Goal: Navigation & Orientation: Find specific page/section

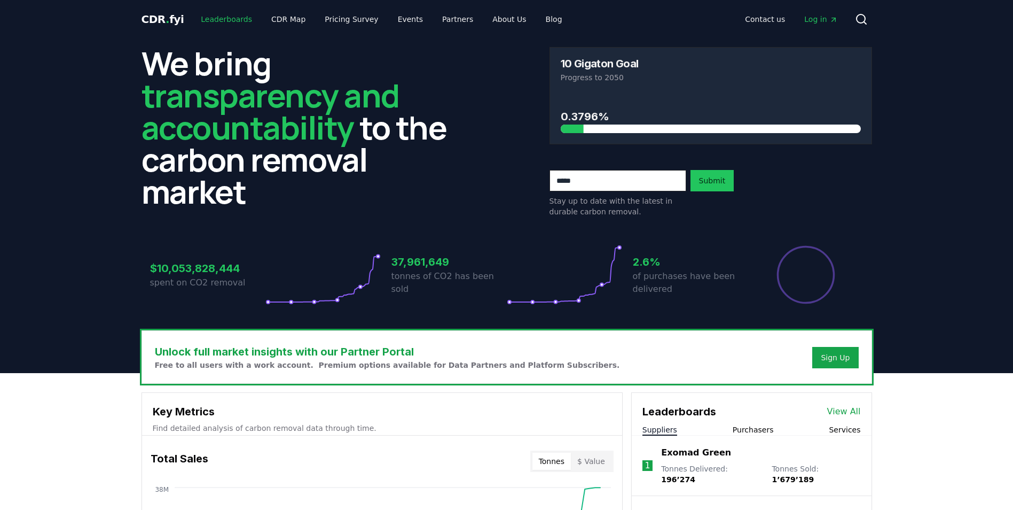
click at [224, 23] on link "Leaderboards" at bounding box center [226, 19] width 68 height 19
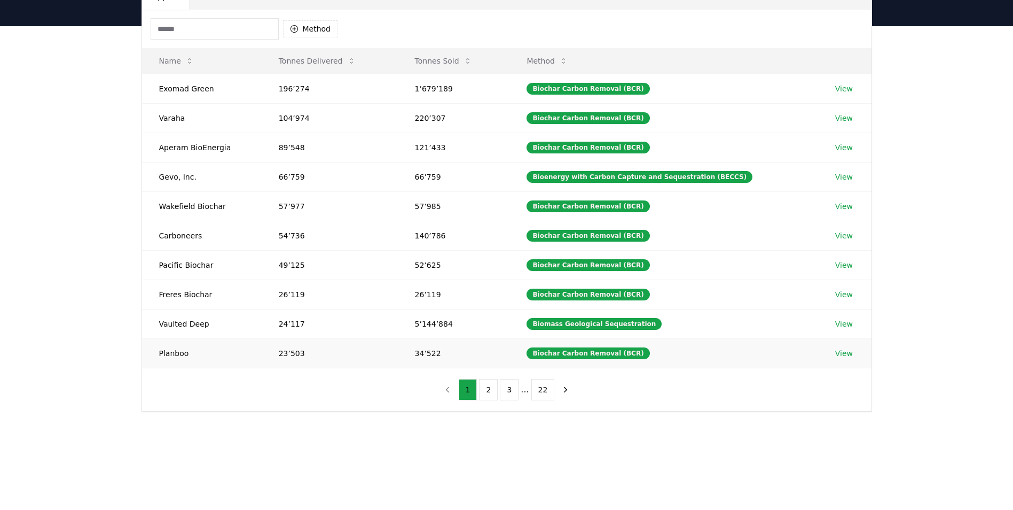
scroll to position [81, 0]
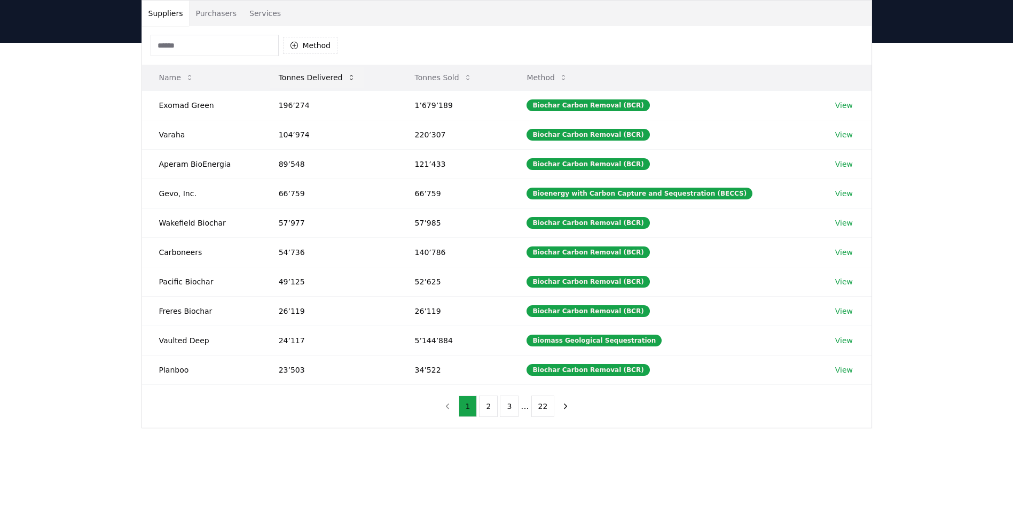
click at [317, 85] on button "Tonnes Delivered" at bounding box center [317, 77] width 94 height 21
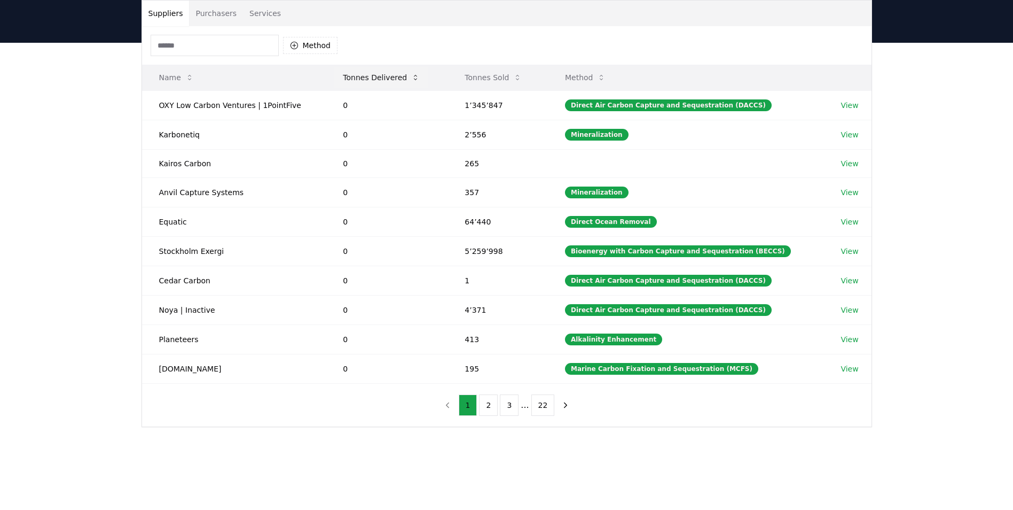
click at [376, 79] on button "Tonnes Delivered" at bounding box center [381, 77] width 94 height 21
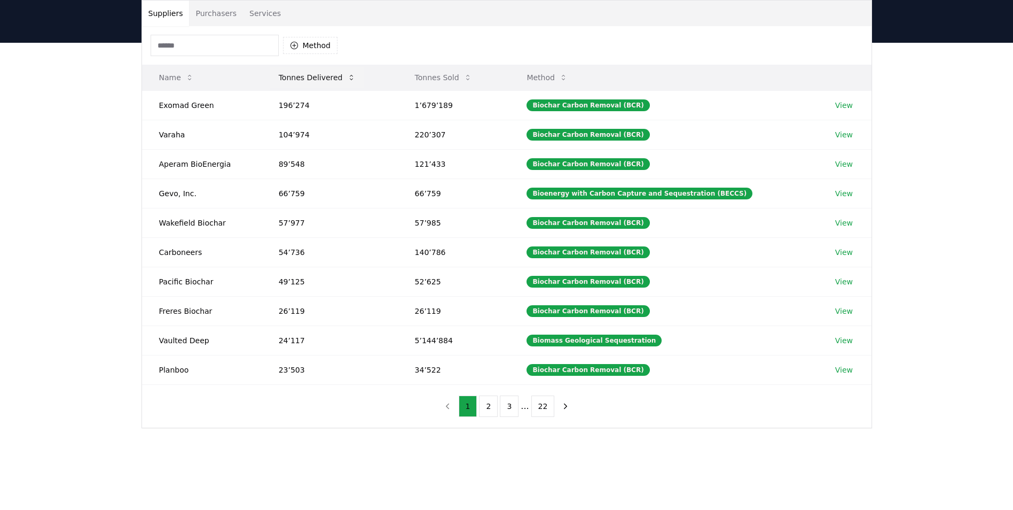
click at [327, 79] on button "Tonnes Delivered" at bounding box center [317, 77] width 94 height 21
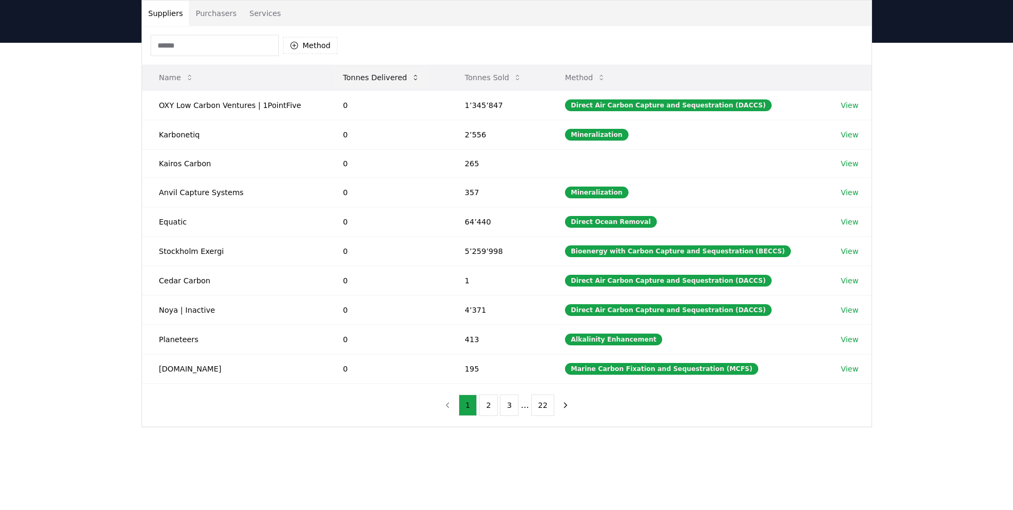
click at [374, 75] on button "Tonnes Delivered" at bounding box center [381, 77] width 94 height 21
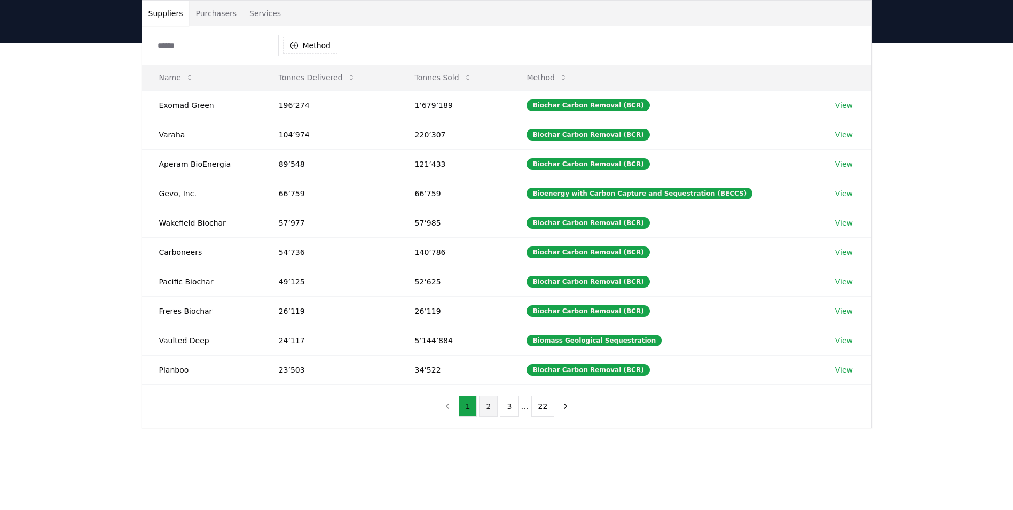
click at [490, 411] on button "2" at bounding box center [488, 405] width 19 height 21
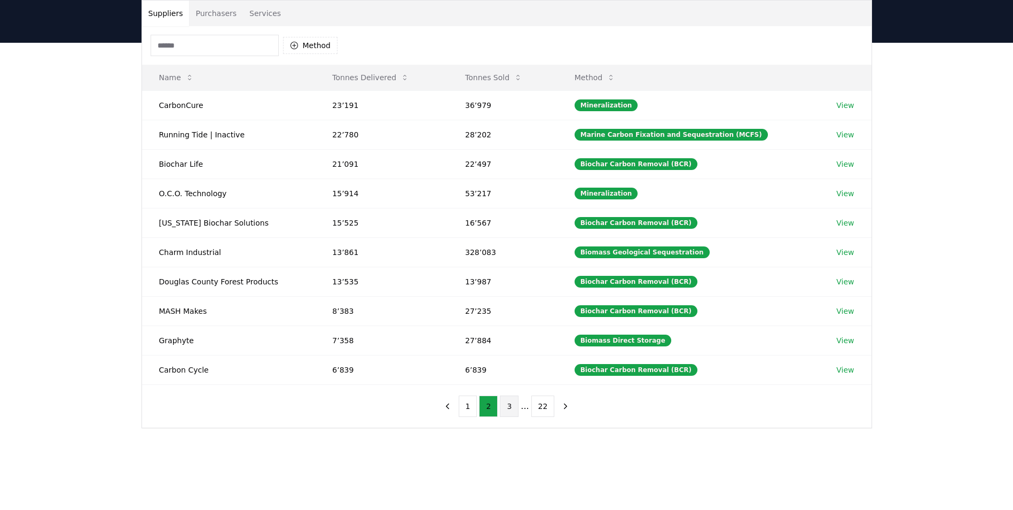
click at [515, 408] on button "3" at bounding box center [509, 405] width 19 height 21
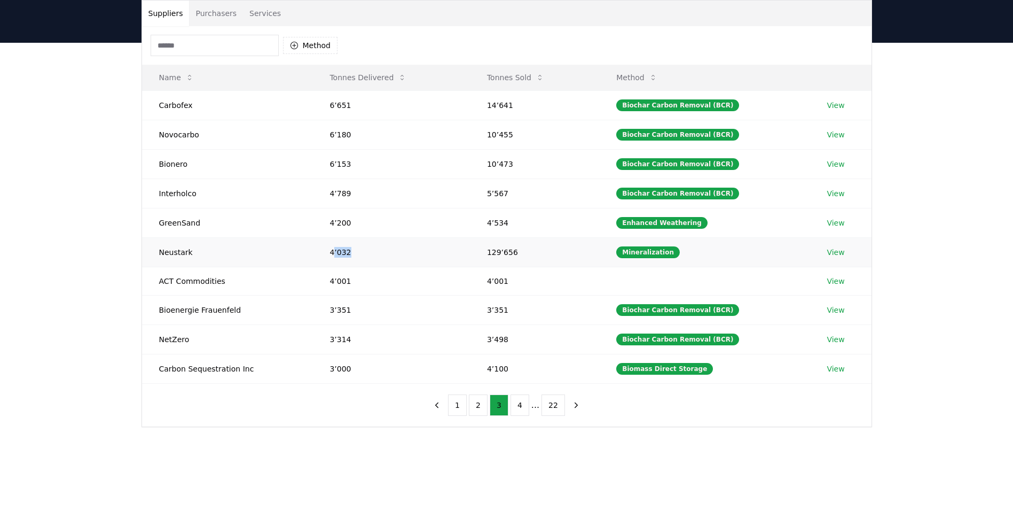
drag, startPoint x: 346, startPoint y: 256, endPoint x: 330, endPoint y: 256, distance: 16.0
click at [330, 256] on td "4’032" at bounding box center [391, 251] width 157 height 29
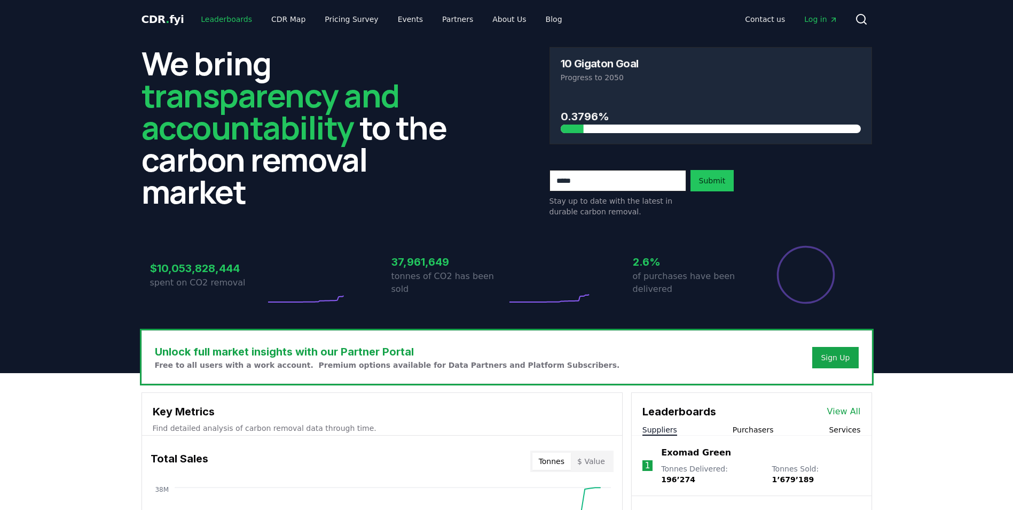
click at [228, 19] on link "Leaderboards" at bounding box center [226, 19] width 68 height 19
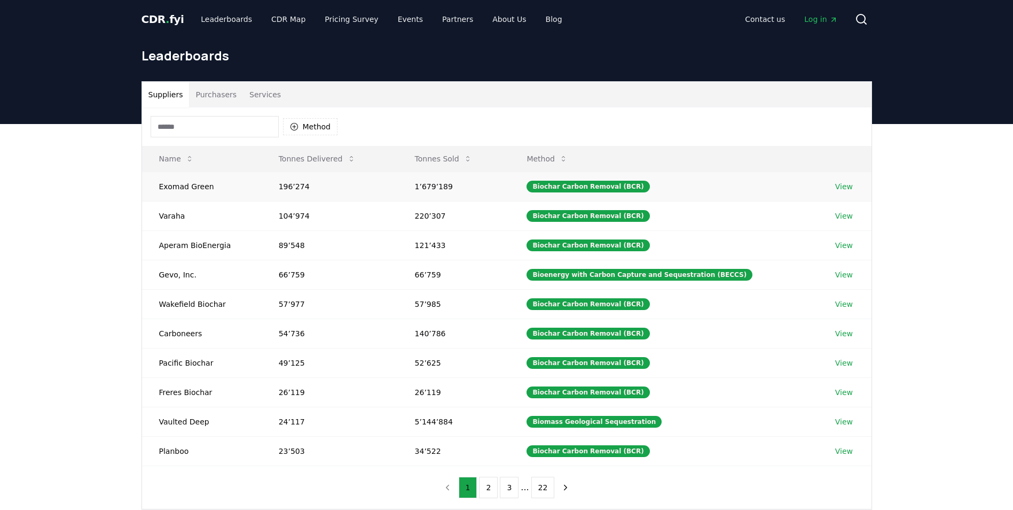
click at [186, 188] on td "Exomad Green" at bounding box center [202, 185] width 120 height 29
click at [539, 186] on td "Biochar Carbon Removal (BCR)" at bounding box center [664, 185] width 308 height 29
click at [570, 186] on div "Biochar Carbon Removal (BCR)" at bounding box center [588, 187] width 123 height 12
click at [180, 186] on td "Exomad Green" at bounding box center [202, 185] width 120 height 29
click at [177, 188] on td "Exomad Green" at bounding box center [202, 185] width 120 height 29
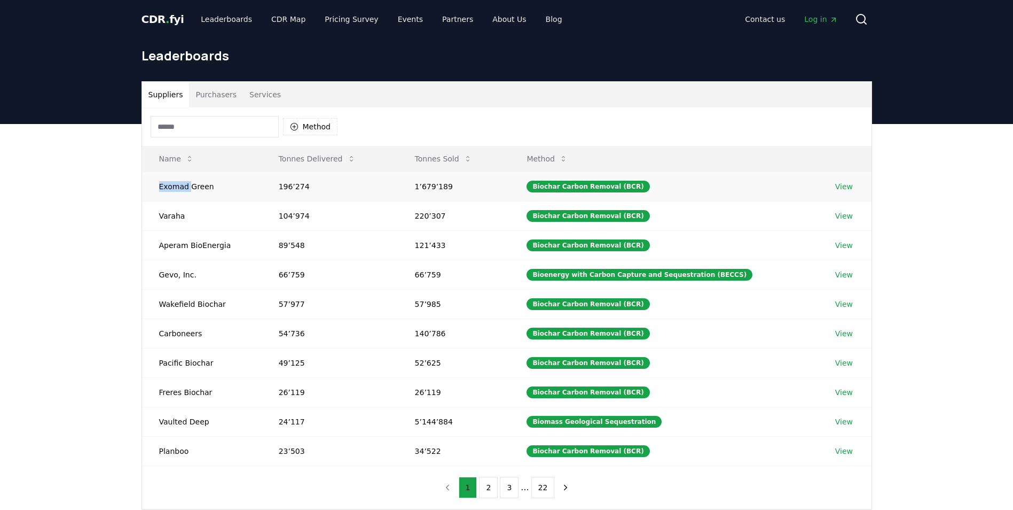
click at [177, 188] on td "Exomad Green" at bounding box center [202, 185] width 120 height 29
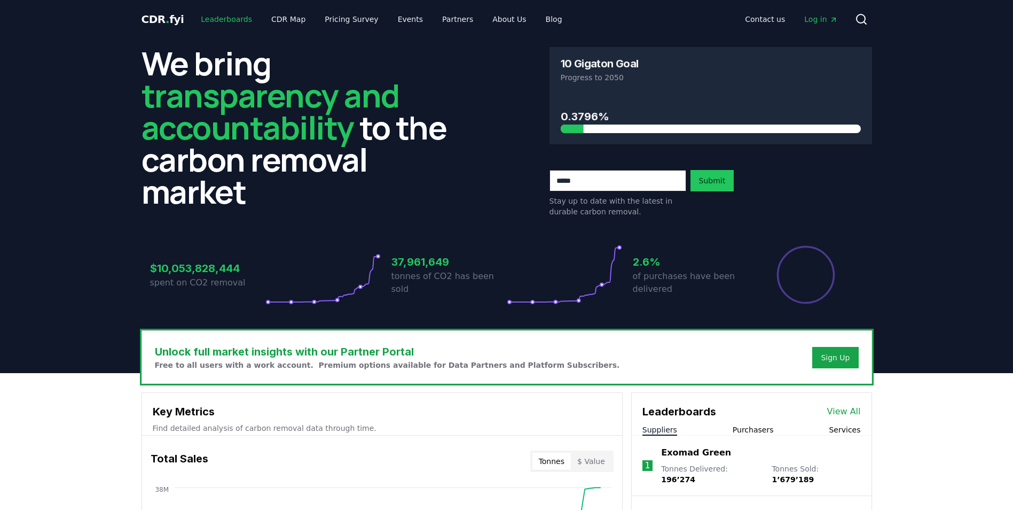
click at [225, 21] on link "Leaderboards" at bounding box center [226, 19] width 68 height 19
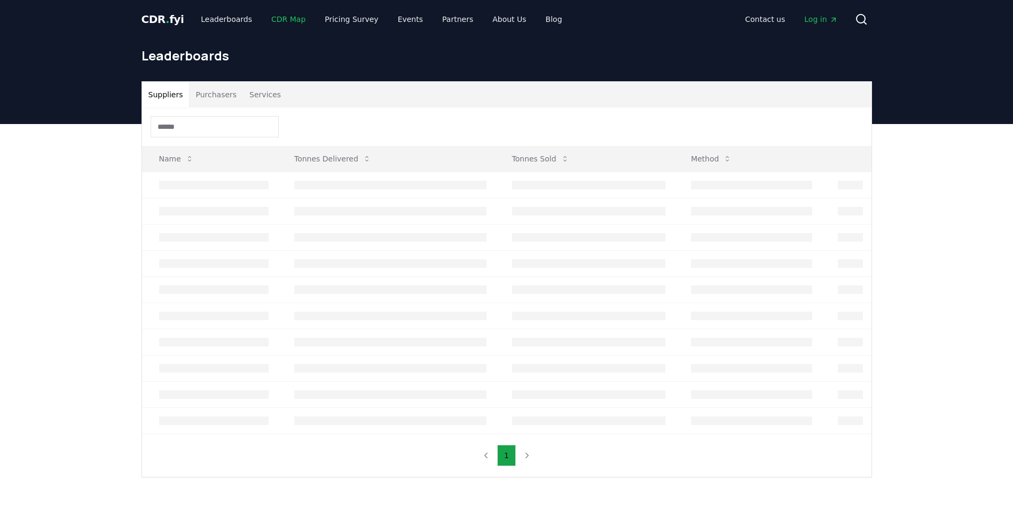
click at [269, 17] on link "CDR Map" at bounding box center [288, 19] width 51 height 19
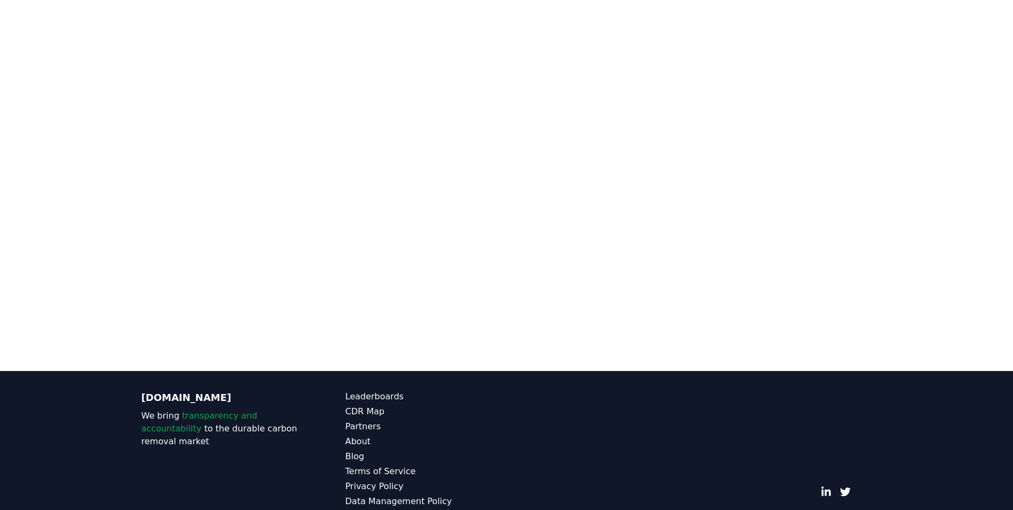
scroll to position [329, 0]
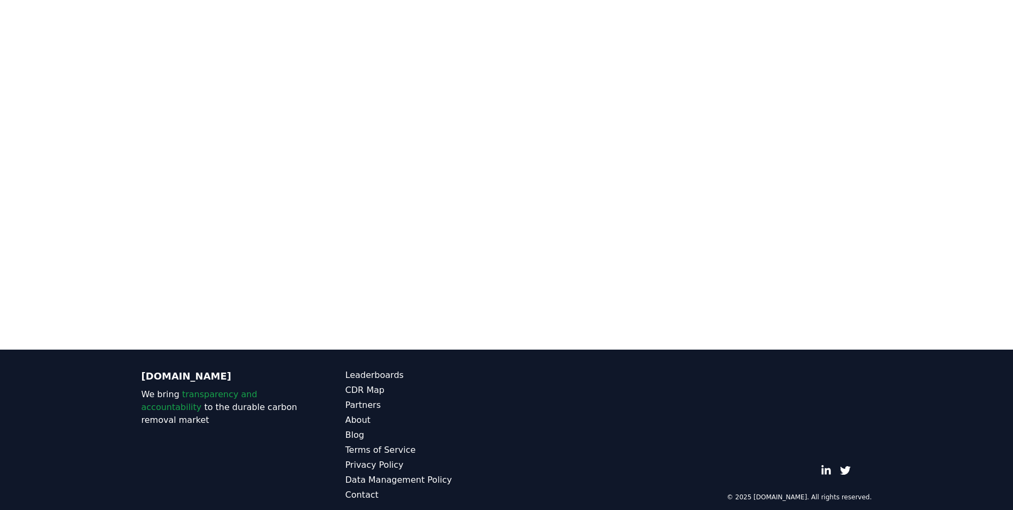
drag, startPoint x: 909, startPoint y: 159, endPoint x: 905, endPoint y: 241, distance: 82.4
click at [905, 241] on div at bounding box center [506, 95] width 1013 height 510
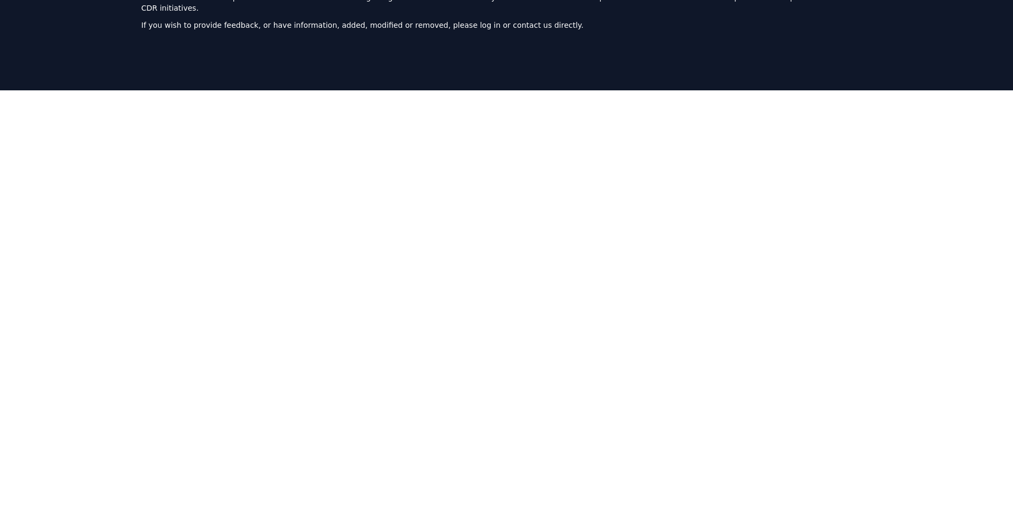
scroll to position [62, 0]
